Goal: Task Accomplishment & Management: Use online tool/utility

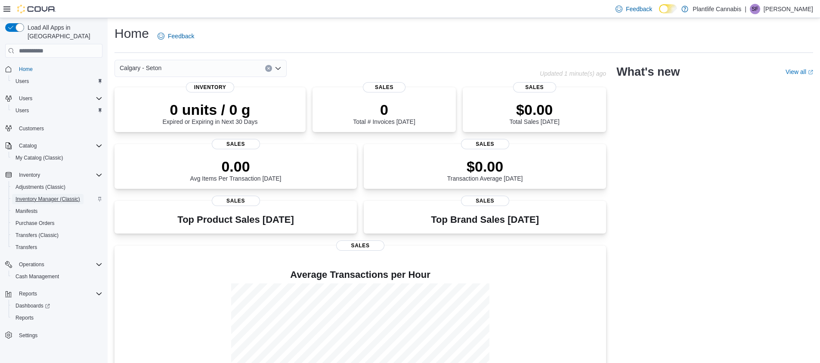
click at [28, 196] on span "Inventory Manager (Classic)" at bounding box center [47, 199] width 65 height 7
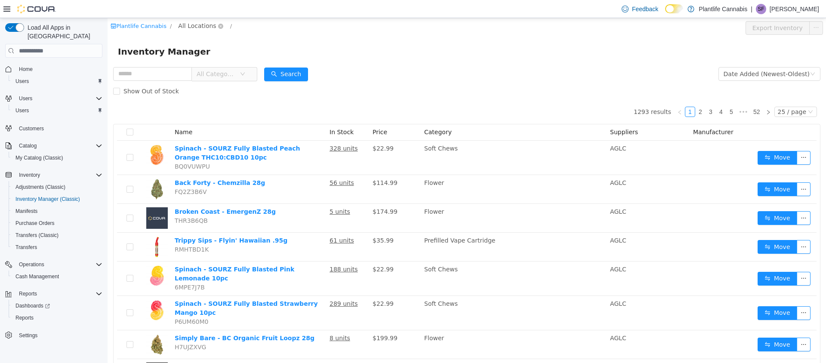
click at [192, 25] on span "All Locations" at bounding box center [197, 25] width 38 height 9
type input "***"
click at [212, 88] on span "Calgary - Seton" at bounding box center [226, 87] width 46 height 7
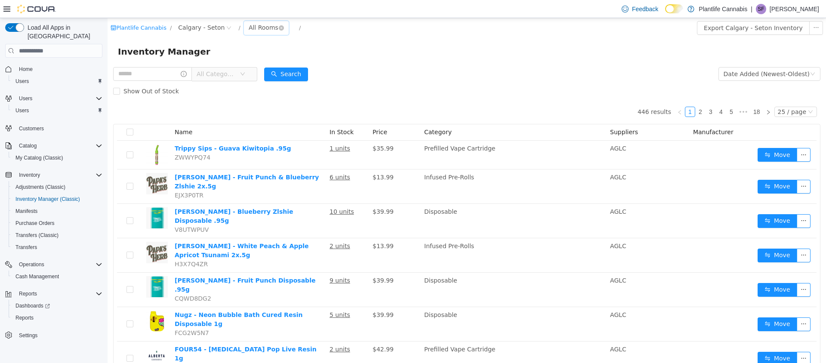
click at [253, 27] on div "All Rooms" at bounding box center [264, 27] width 30 height 13
click at [250, 58] on li "Sales Floor" at bounding box center [264, 59] width 52 height 14
click at [292, 75] on button "Search" at bounding box center [286, 75] width 44 height 14
click at [747, 30] on button "Export Sales Floor Inventory" at bounding box center [773, 28] width 99 height 14
